Goal: Transaction & Acquisition: Subscribe to service/newsletter

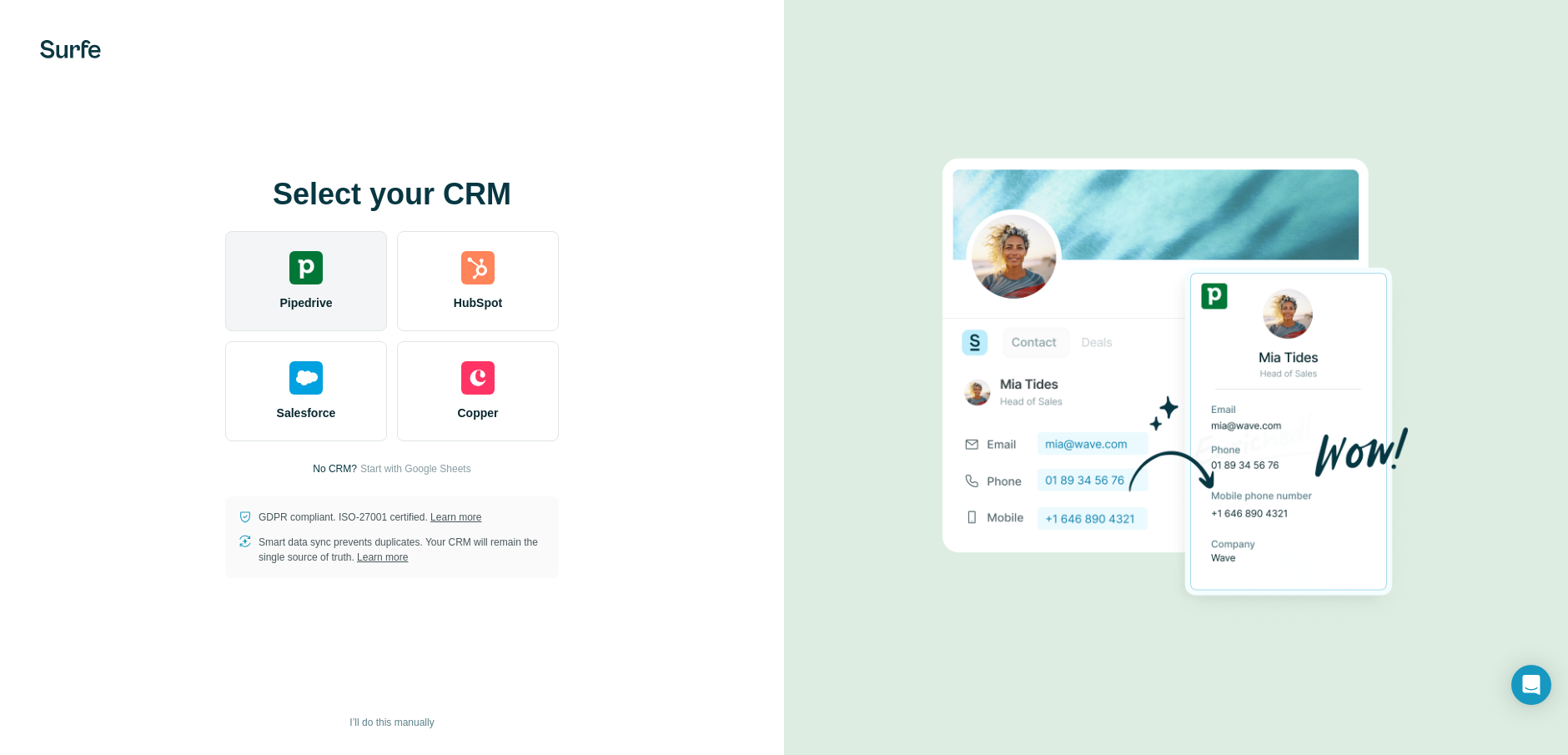
click at [298, 298] on span "Pipedrive" at bounding box center [305, 303] width 52 height 16
click at [313, 265] on img at bounding box center [305, 268] width 34 height 34
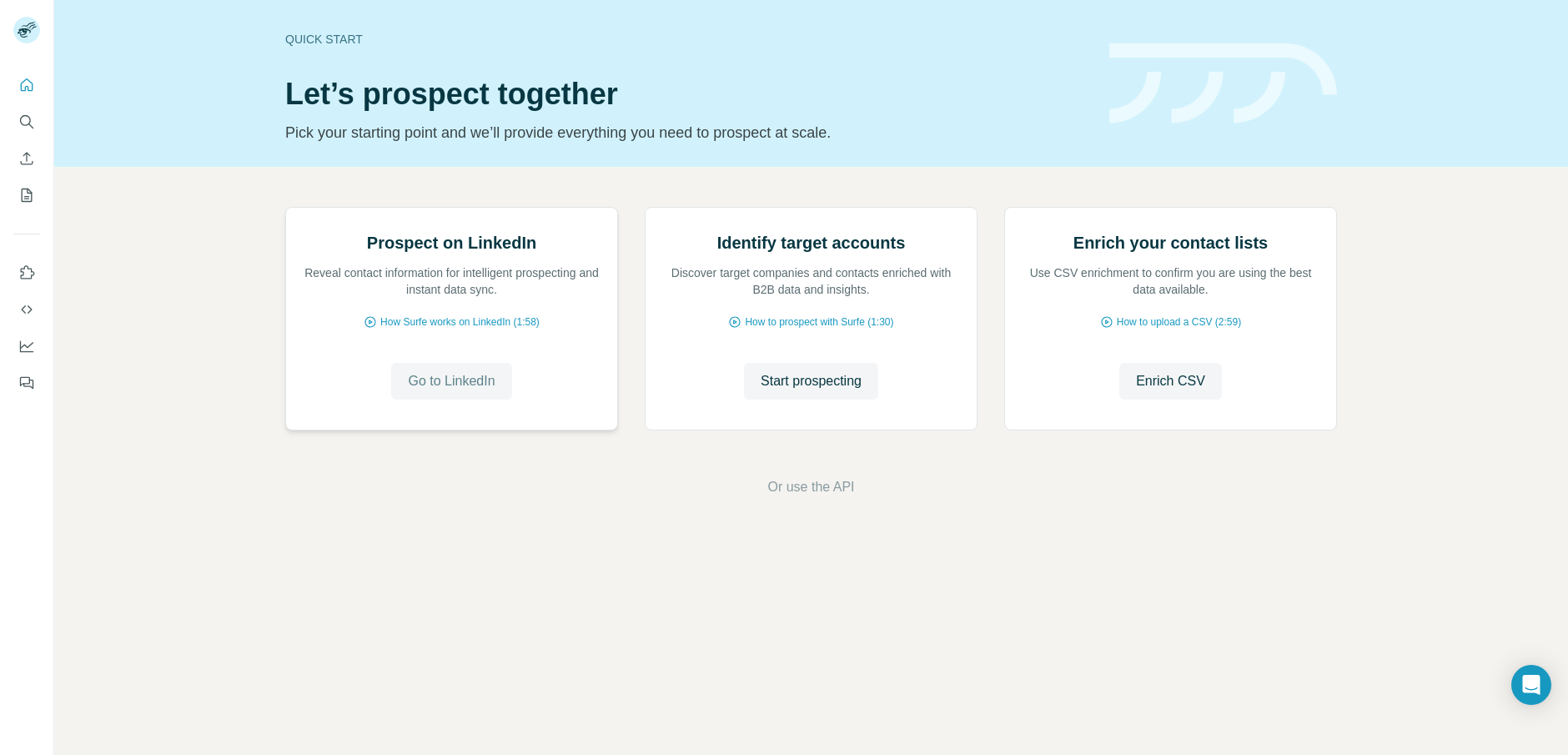
click at [462, 392] on span "Go to LinkedIn" at bounding box center [451, 381] width 87 height 20
